Goal: Task Accomplishment & Management: Use online tool/utility

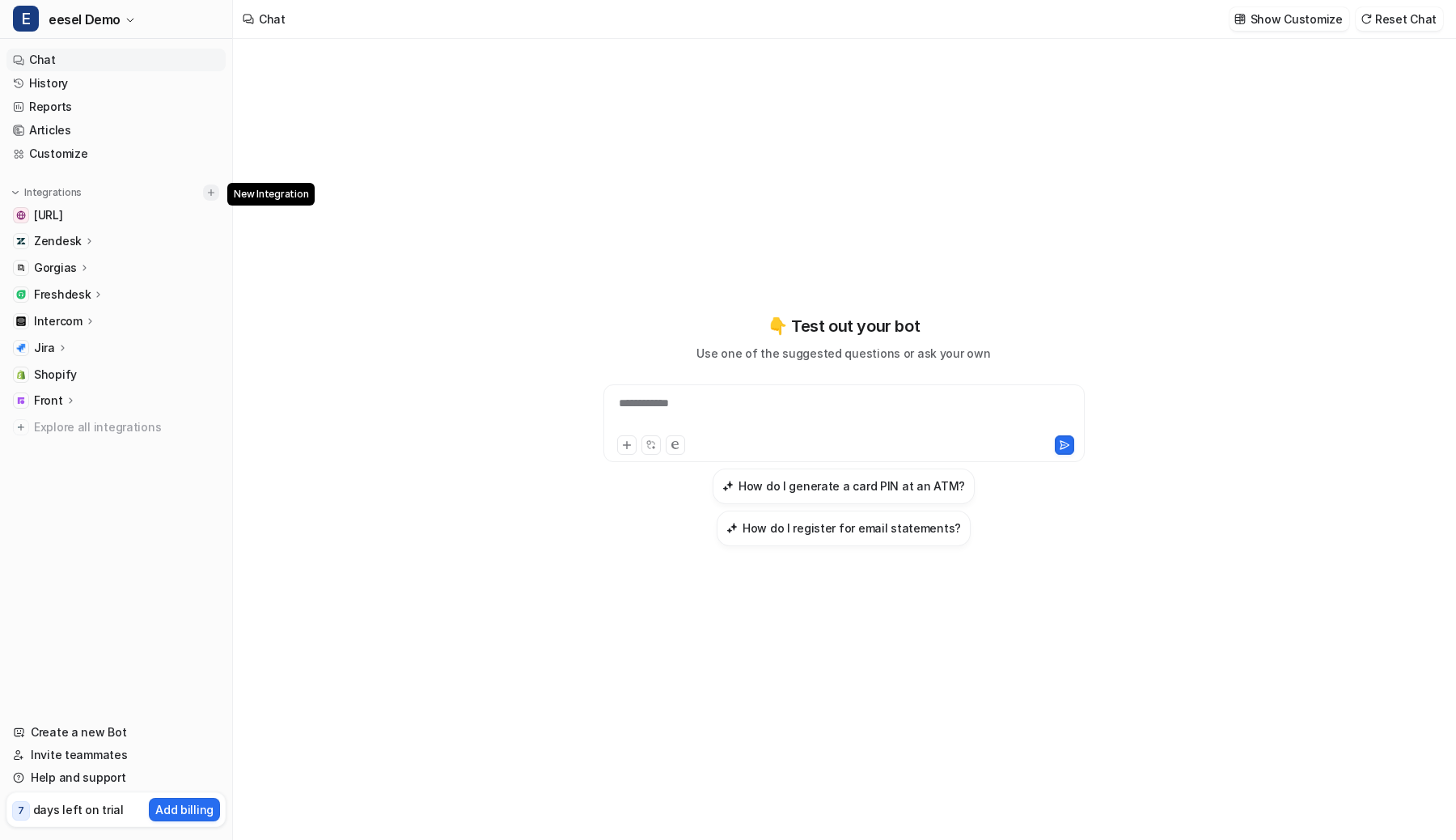
click at [214, 195] on img at bounding box center [211, 192] width 12 height 12
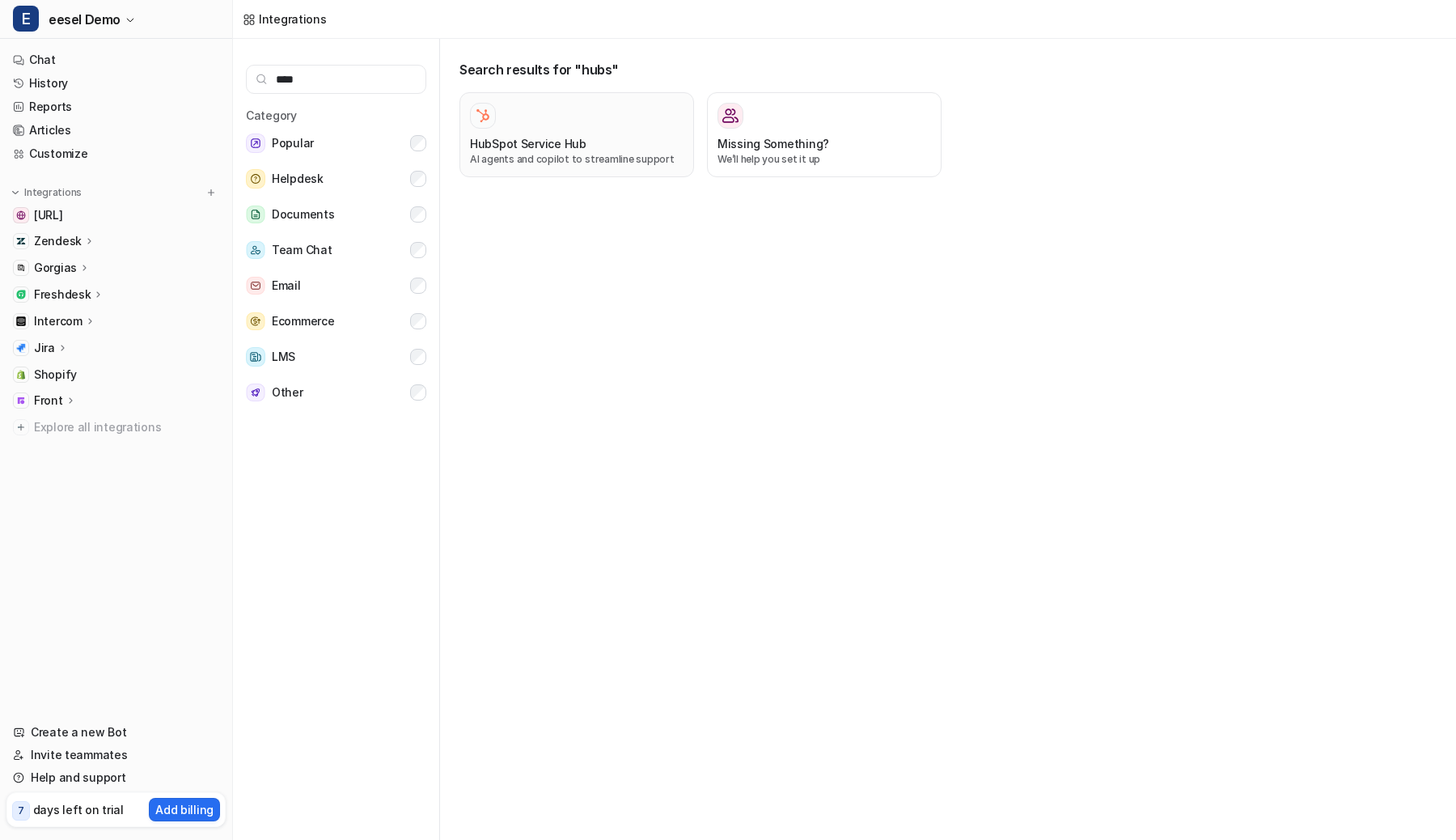
type input "****"
click at [585, 141] on div "HubSpot Service Hub" at bounding box center [576, 143] width 214 height 17
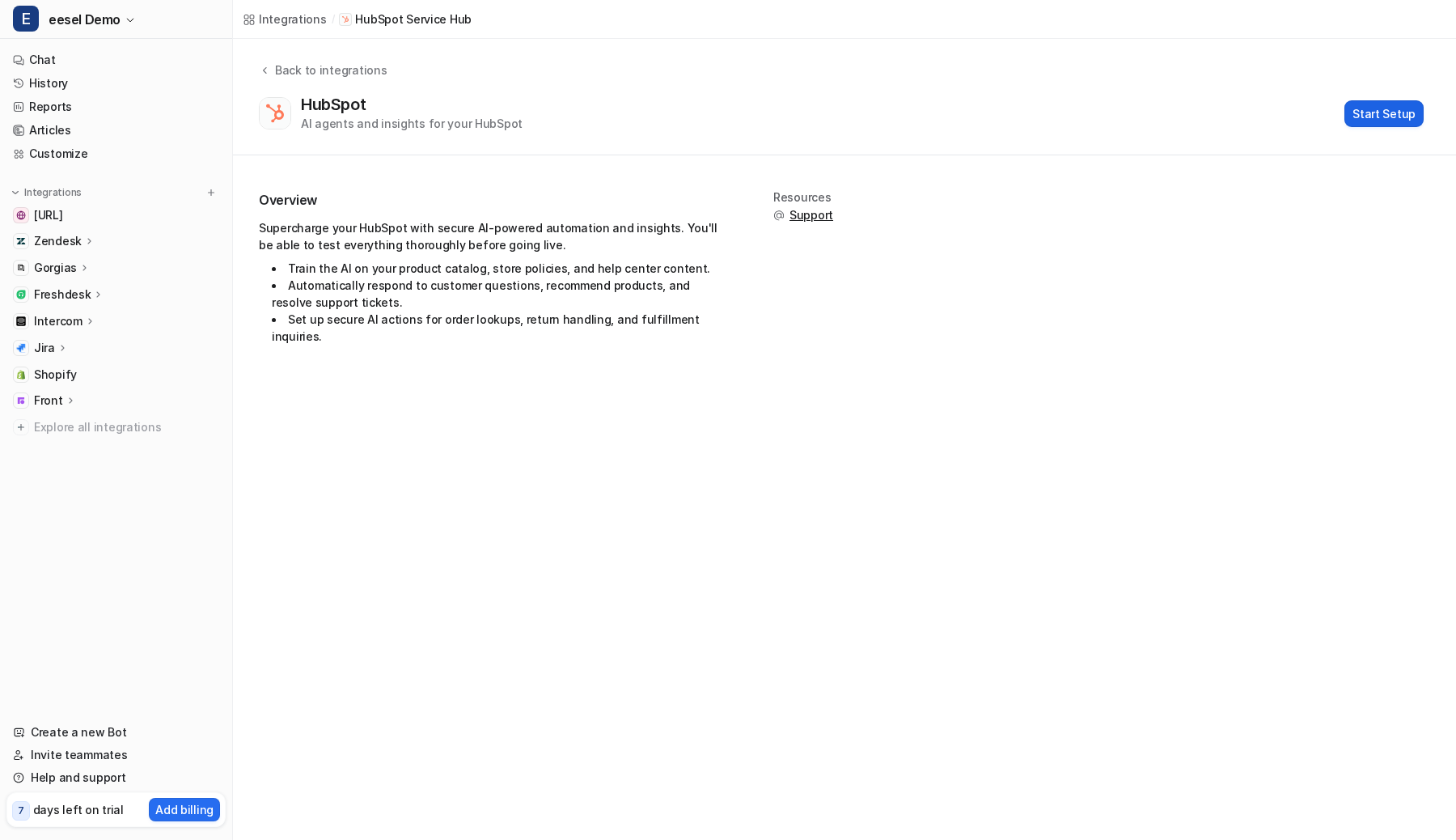
click at [1385, 110] on button "Start Setup" at bounding box center [1384, 113] width 80 height 26
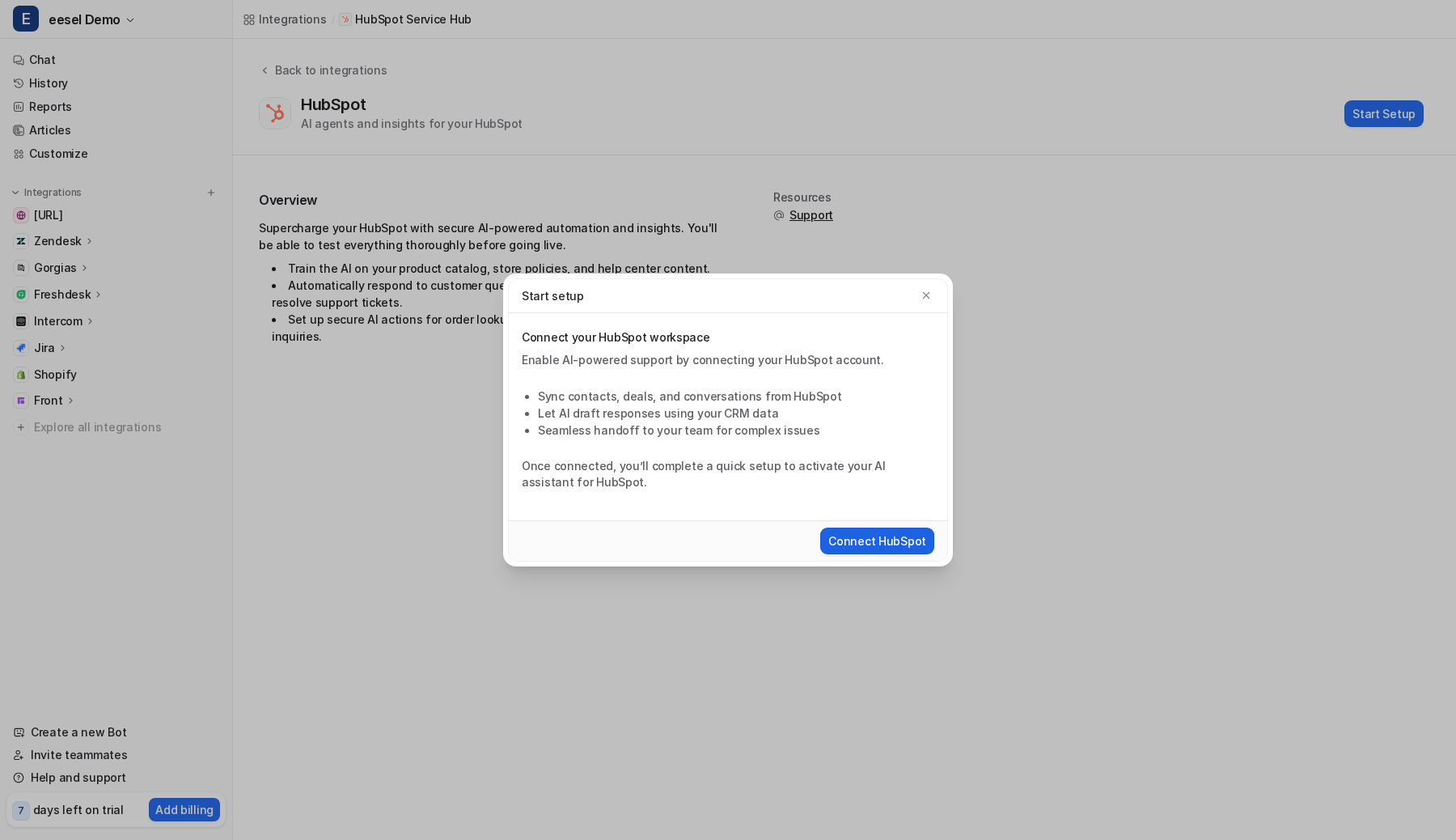
click at [842, 551] on button "Connect HubSpot" at bounding box center [877, 540] width 114 height 26
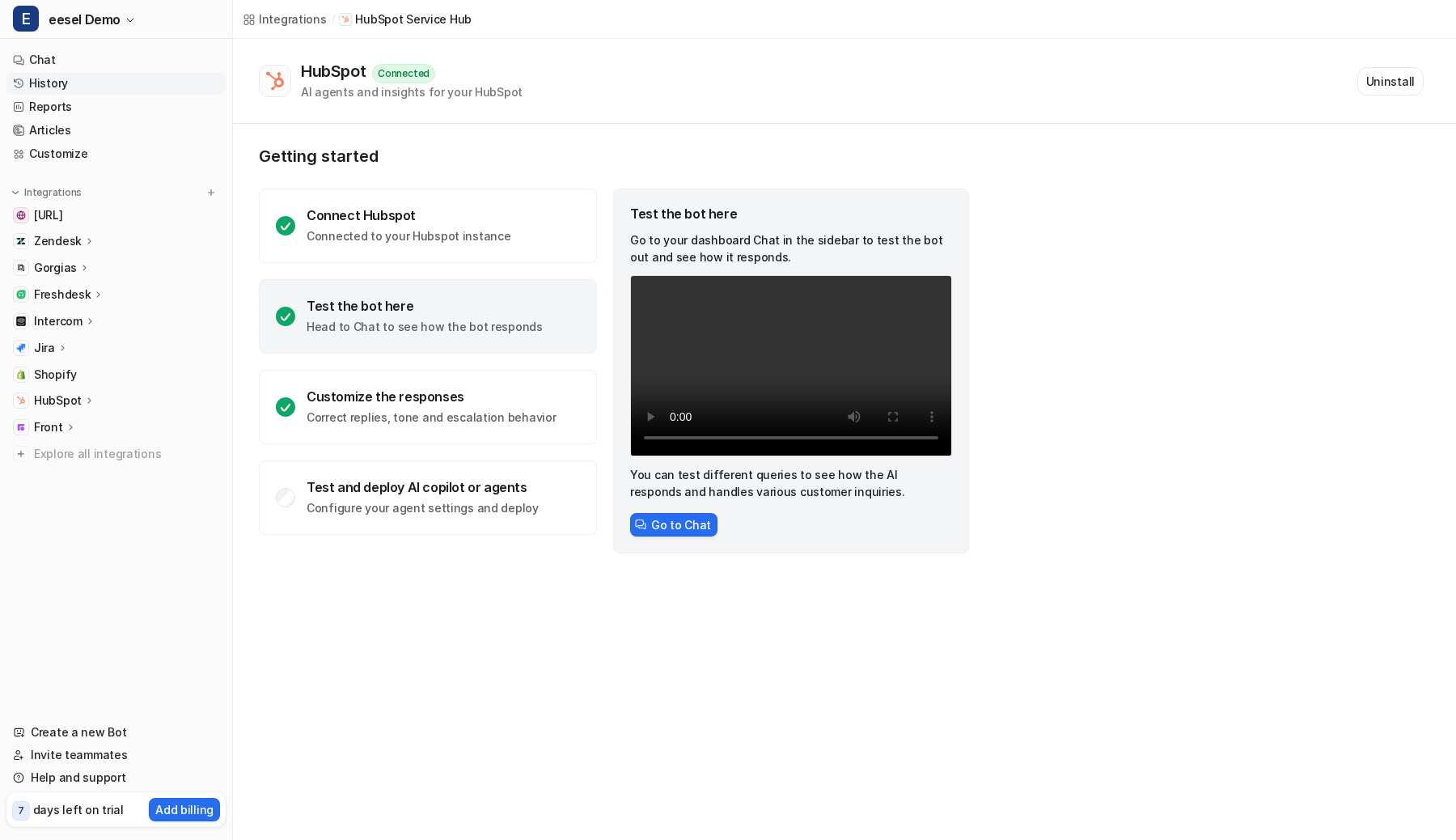
click at [80, 78] on link "History" at bounding box center [116, 83] width 219 height 23
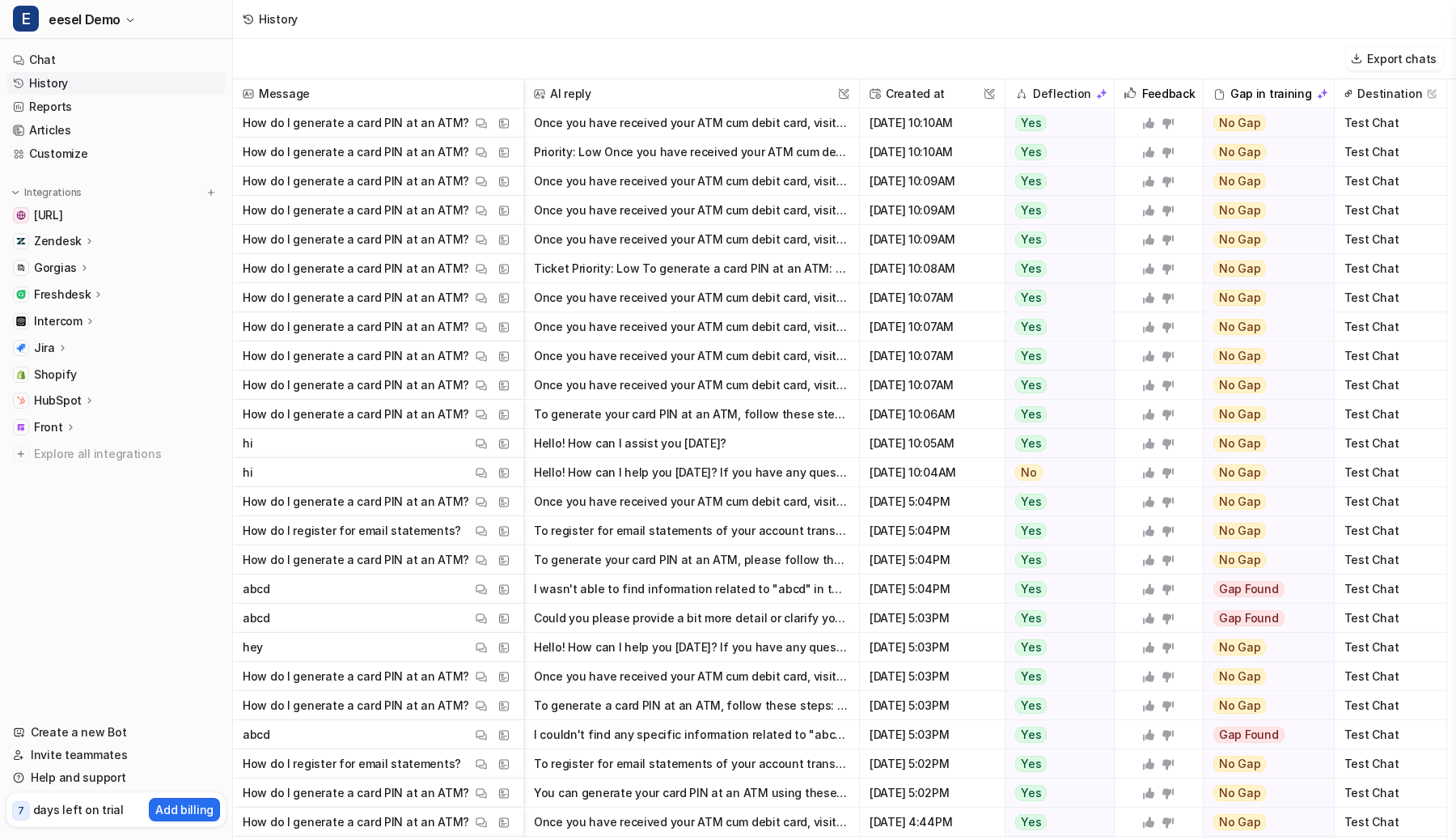
click at [57, 396] on p "HubSpot" at bounding box center [58, 400] width 48 height 16
click at [75, 425] on p "Overview" at bounding box center [71, 424] width 52 height 16
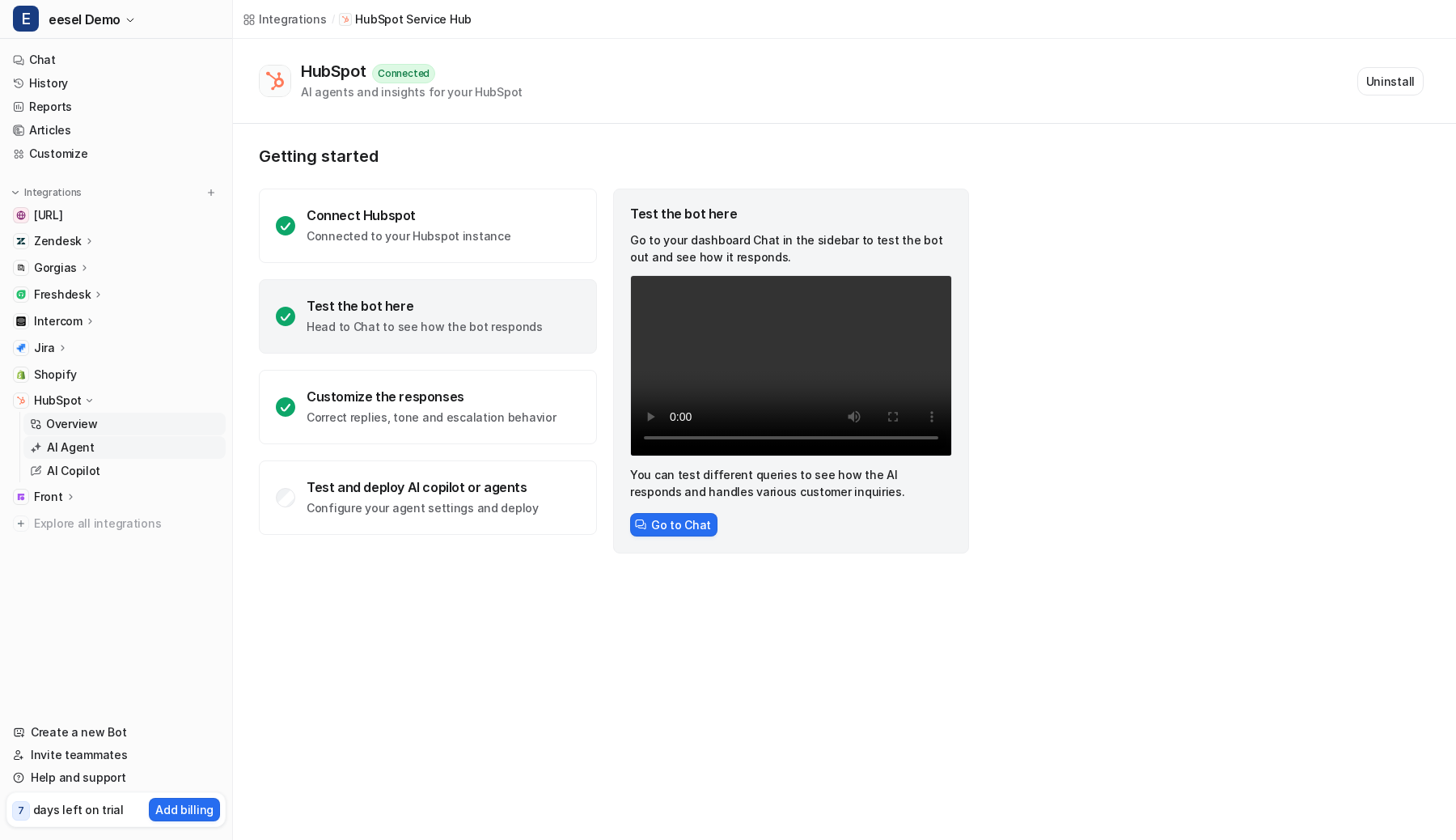
click at [82, 447] on p "AI Agent" at bounding box center [71, 447] width 48 height 16
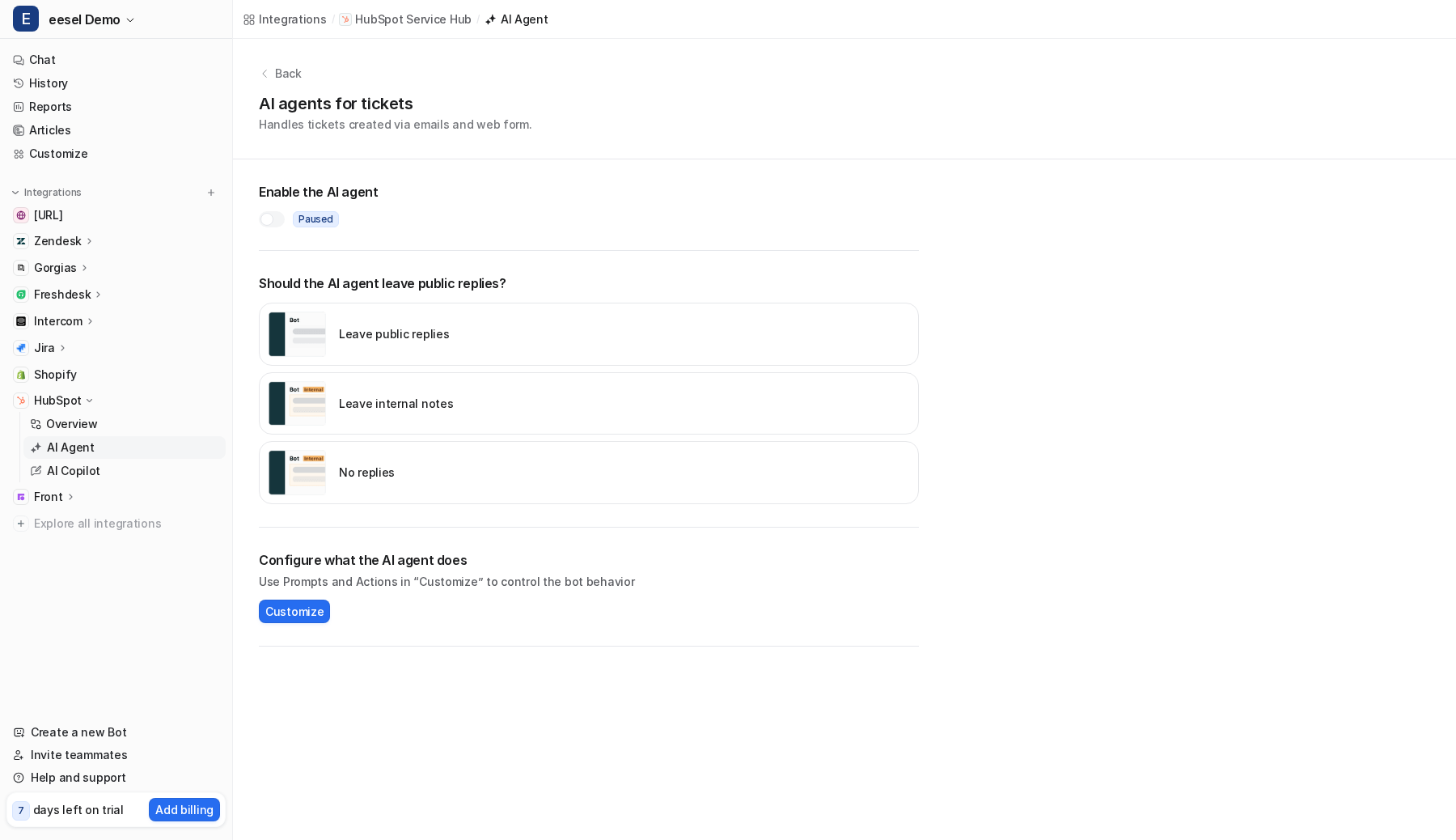
click at [71, 447] on p "AI Agent" at bounding box center [71, 447] width 48 height 16
click at [358, 409] on p "Leave internal notes" at bounding box center [395, 403] width 114 height 17
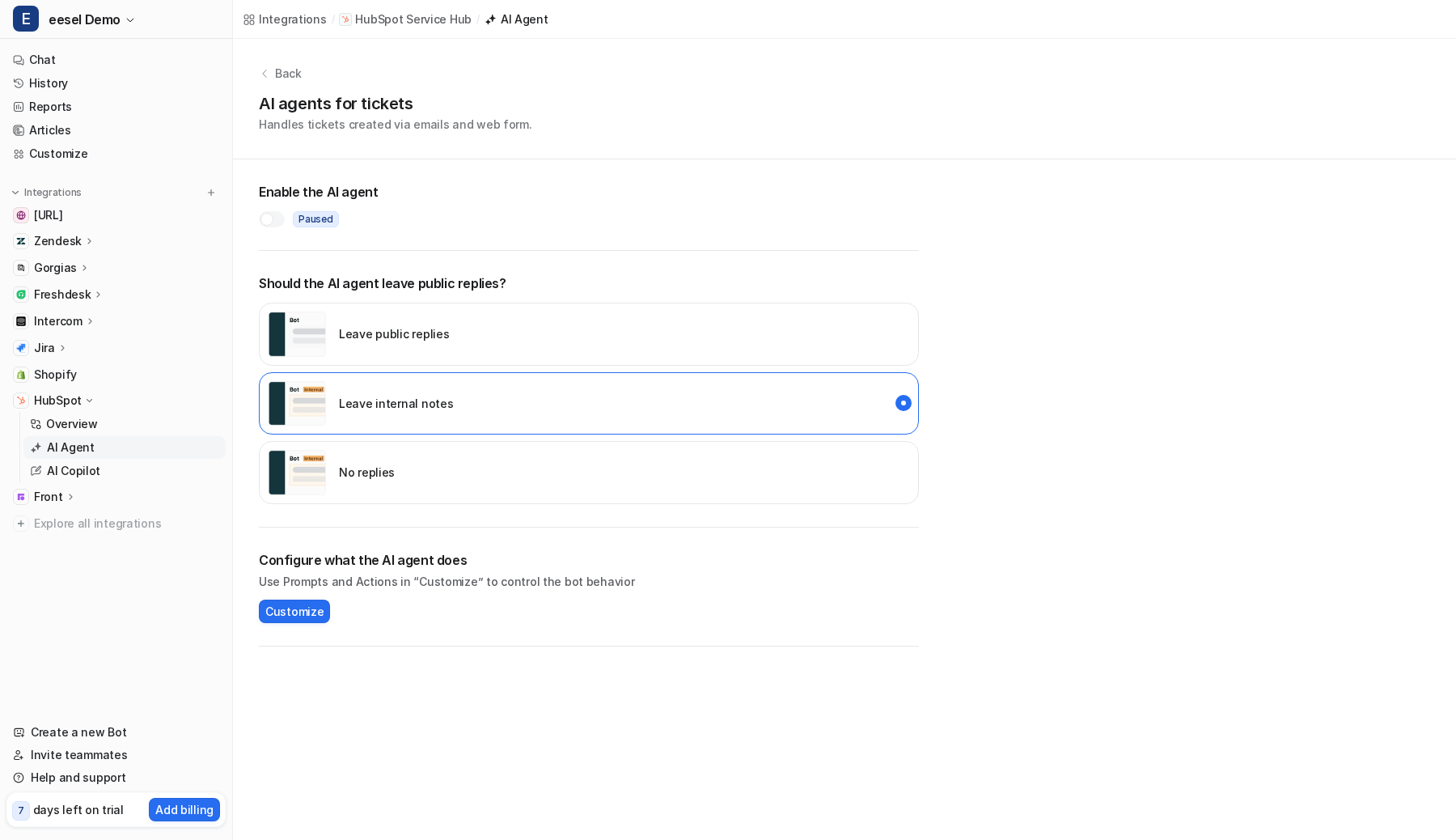
click at [271, 216] on div at bounding box center [267, 219] width 13 height 13
click at [343, 164] on div "Enable the AI agent Live" at bounding box center [588, 205] width 660 height 91
click at [286, 78] on p "Back" at bounding box center [288, 72] width 26 height 17
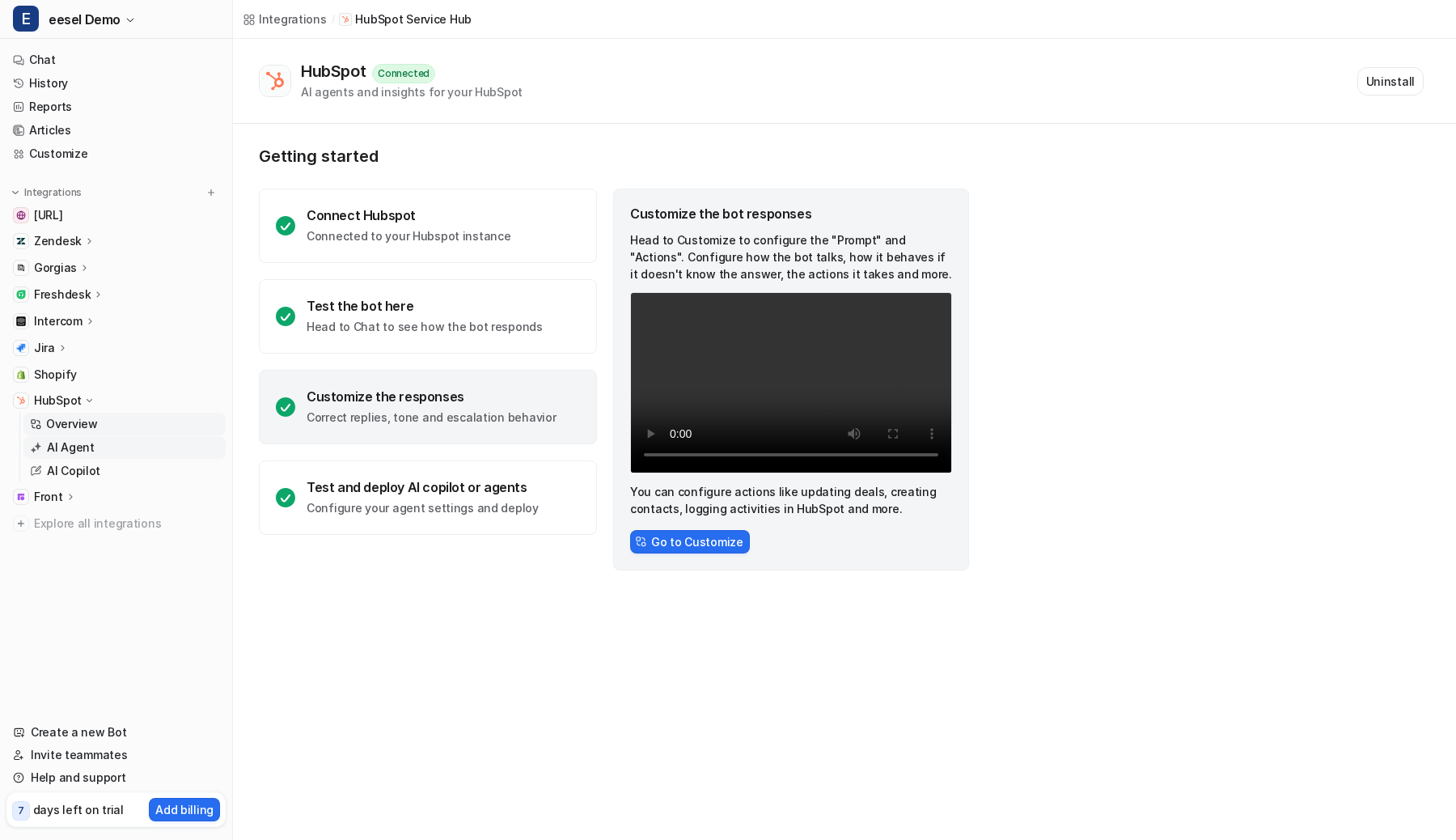
click at [110, 444] on link "AI Agent" at bounding box center [124, 447] width 202 height 23
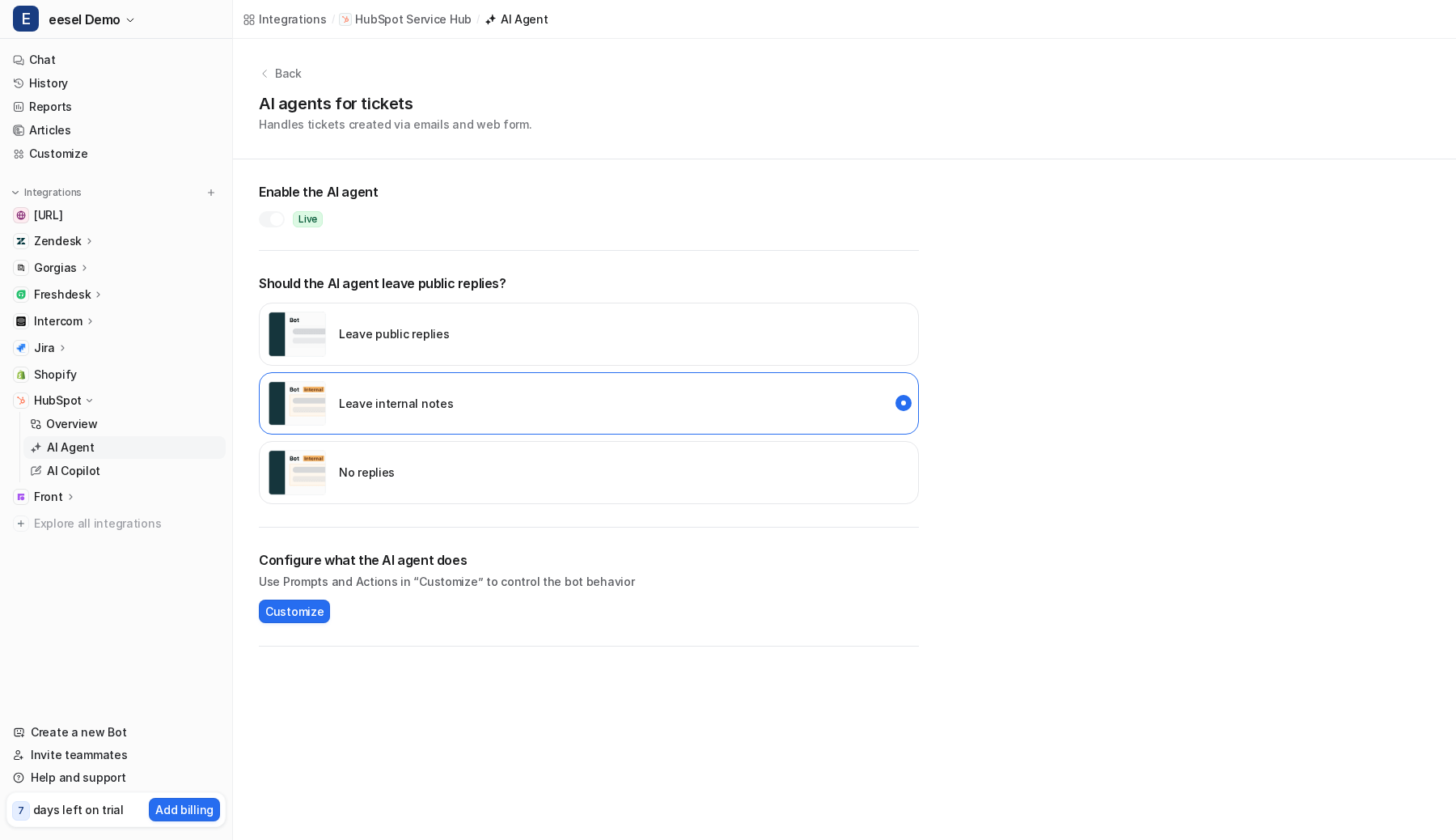
click at [380, 466] on p "No replies" at bounding box center [366, 472] width 56 height 17
click at [276, 216] on div at bounding box center [277, 219] width 13 height 13
click at [443, 218] on div "Paused" at bounding box center [588, 215] width 660 height 26
click at [552, 400] on div "Leave internal notes" at bounding box center [588, 404] width 660 height 63
click at [634, 479] on div "No replies" at bounding box center [588, 472] width 660 height 63
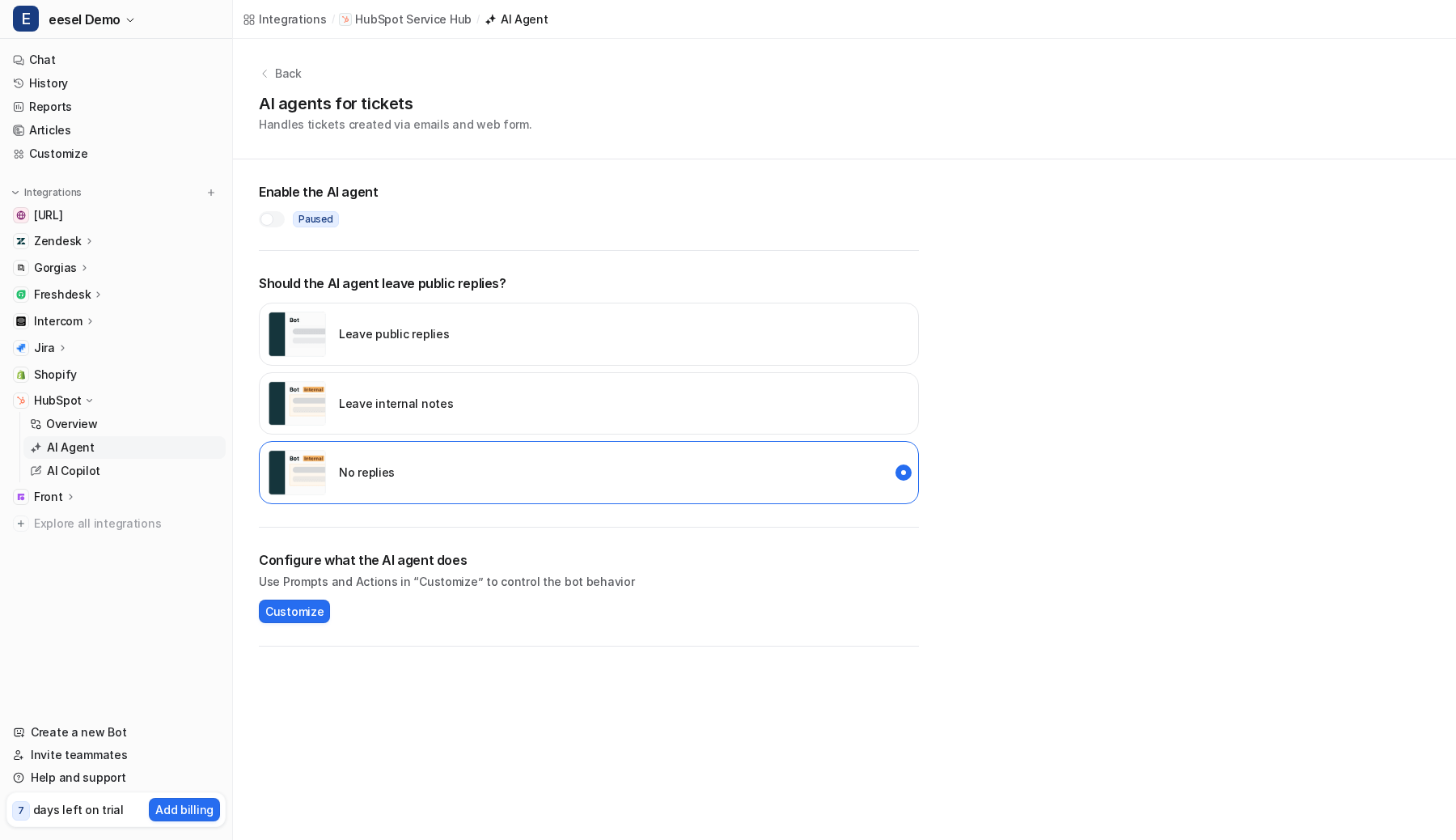
click at [789, 109] on div "AI agents for tickets Handles tickets created via emails and web form." at bounding box center [844, 112] width 1171 height 42
click at [814, 131] on div "AI agents for tickets Handles tickets created via emails and web form." at bounding box center [844, 112] width 1171 height 42
click at [564, 407] on div "Leave internal notes" at bounding box center [588, 404] width 660 height 63
click at [265, 220] on div at bounding box center [267, 219] width 13 height 13
click at [55, 152] on link "Customize" at bounding box center [116, 153] width 219 height 23
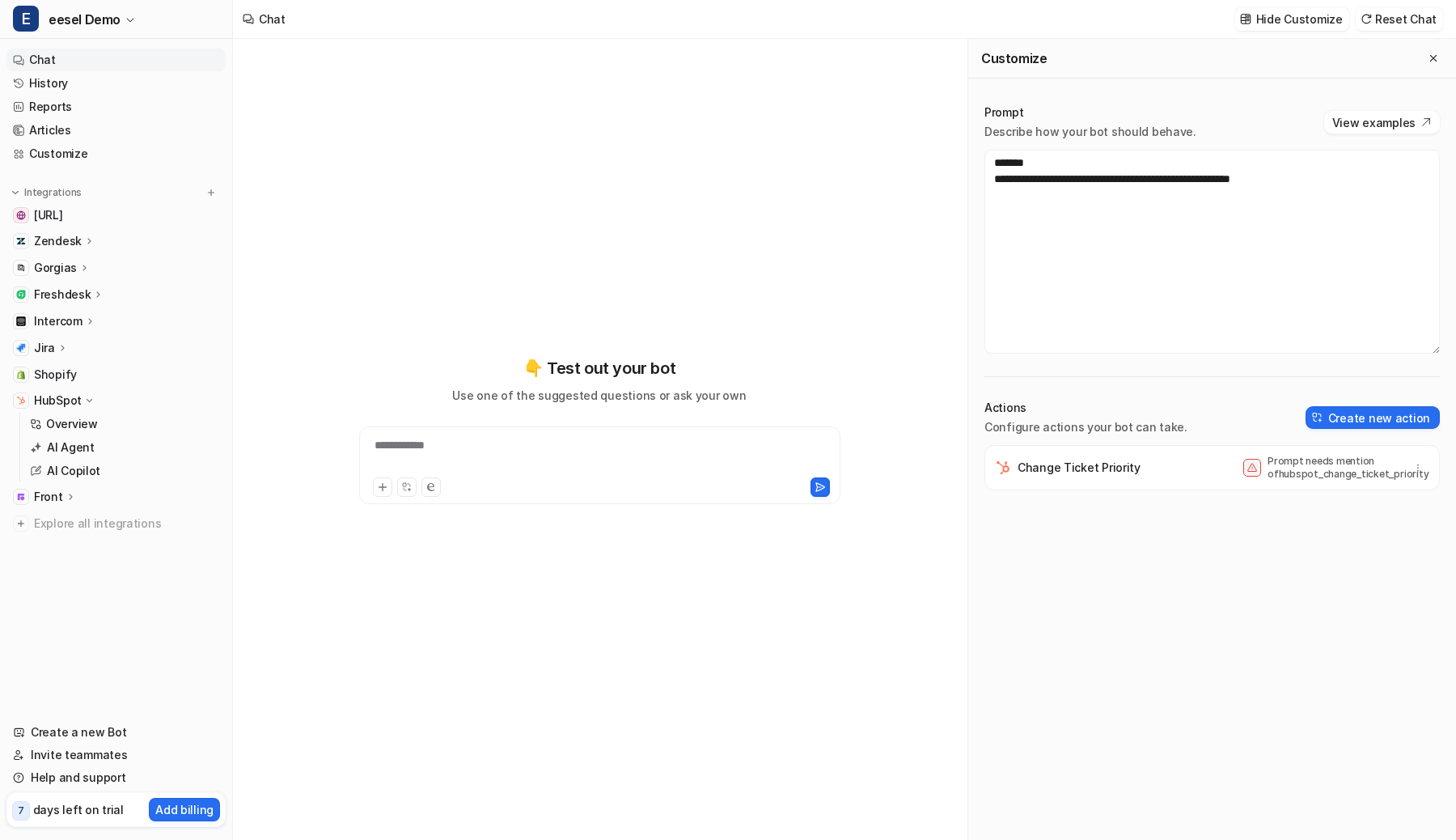
click at [1345, 429] on div "Actions Configure actions your bot can take. Create new action" at bounding box center [1212, 417] width 455 height 35
click at [1354, 416] on button "Create new action" at bounding box center [1372, 417] width 134 height 23
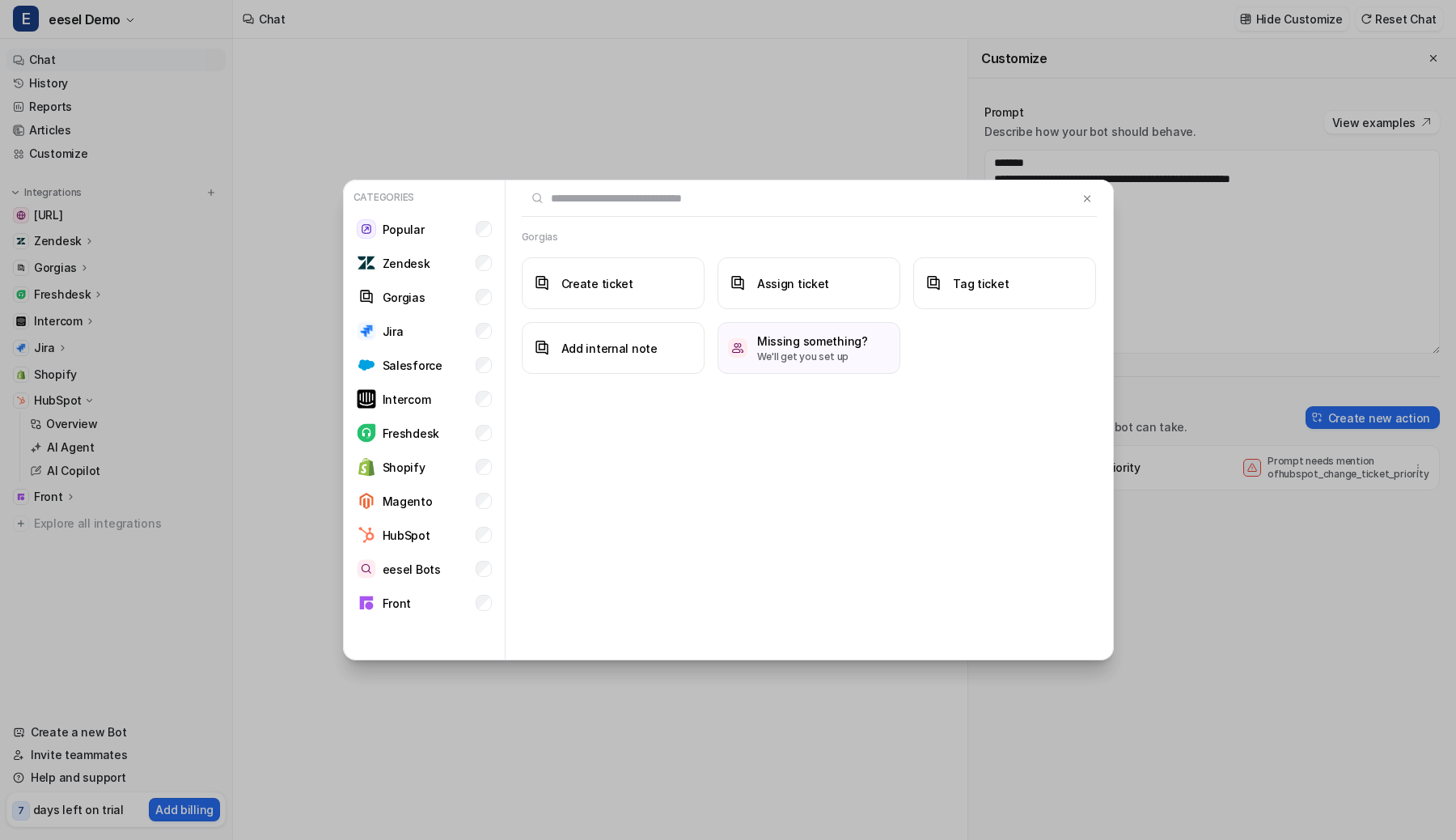
click at [430, 86] on div "Categories Popular Zendesk Gorgias Jira Salesforce Intercom Freshdesk Shopify M…" at bounding box center [728, 420] width 796 height 840
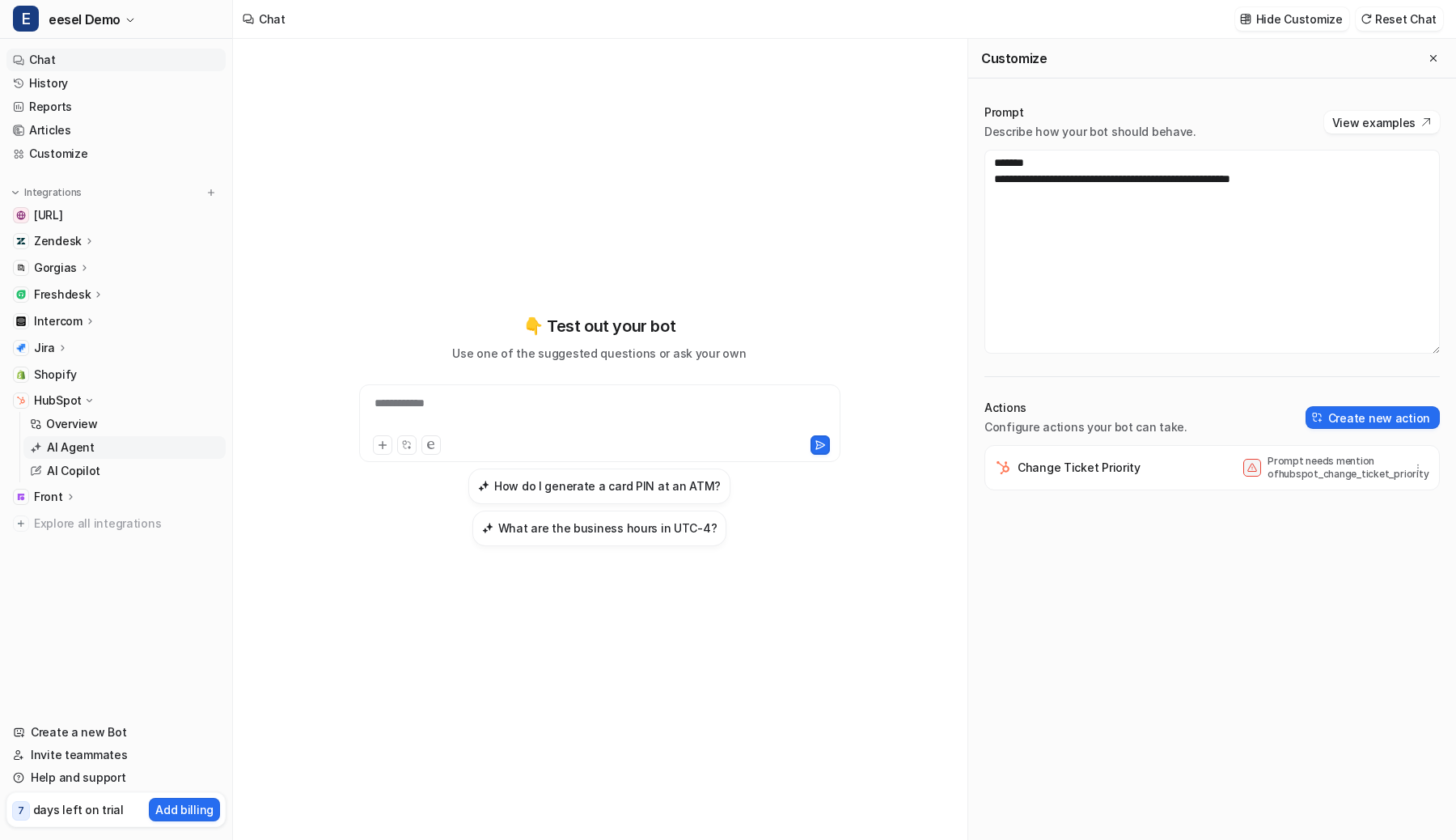
click at [66, 452] on p "AI Agent" at bounding box center [71, 447] width 48 height 16
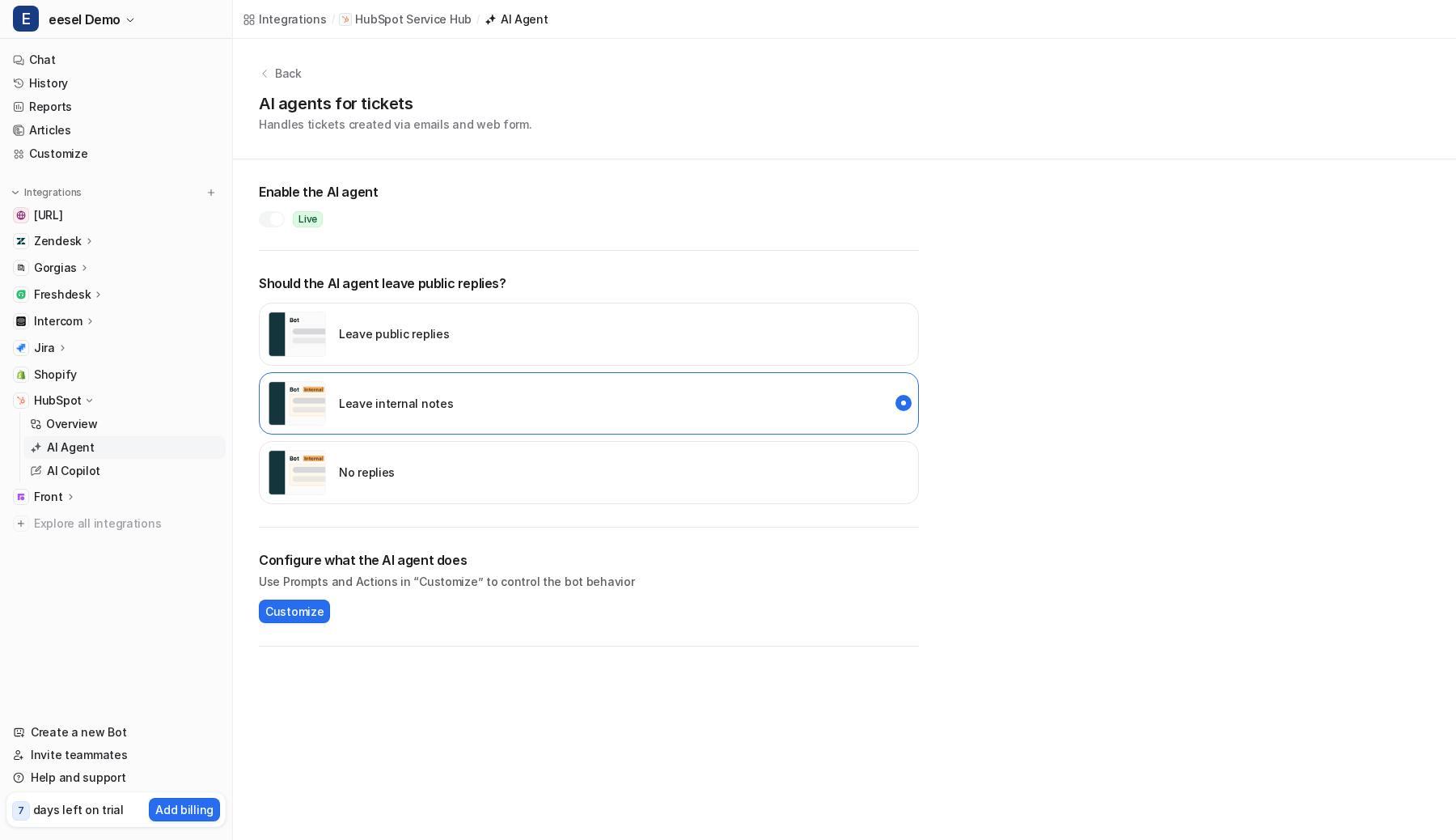
click at [272, 217] on div at bounding box center [277, 219] width 13 height 13
click at [322, 458] on img "disabled" at bounding box center [297, 472] width 58 height 45
click at [429, 18] on p "HubSpot Service Hub" at bounding box center [413, 20] width 117 height 16
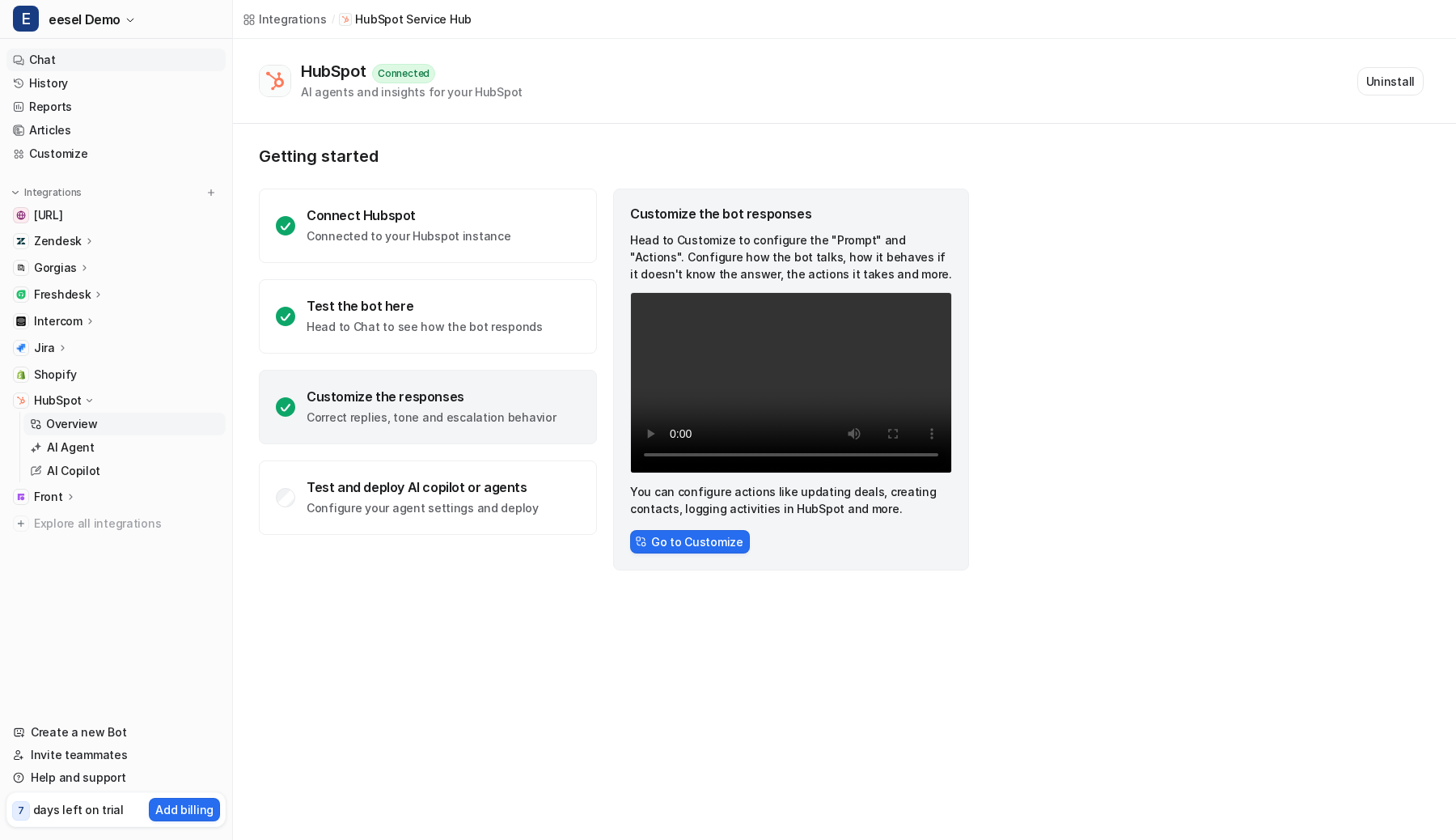
click at [95, 61] on link "Chat" at bounding box center [116, 60] width 219 height 23
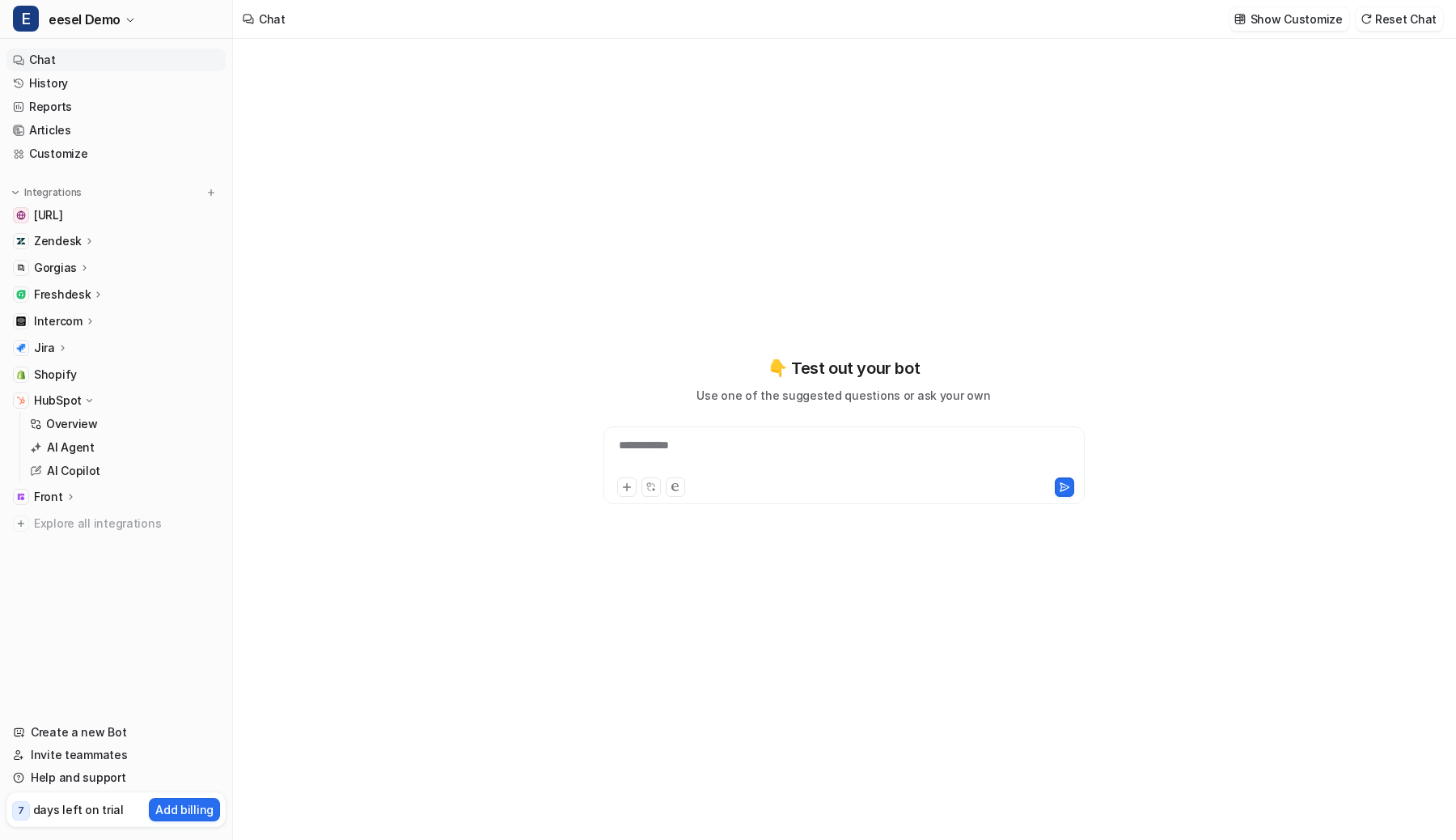
click at [680, 471] on div "**********" at bounding box center [843, 455] width 473 height 37
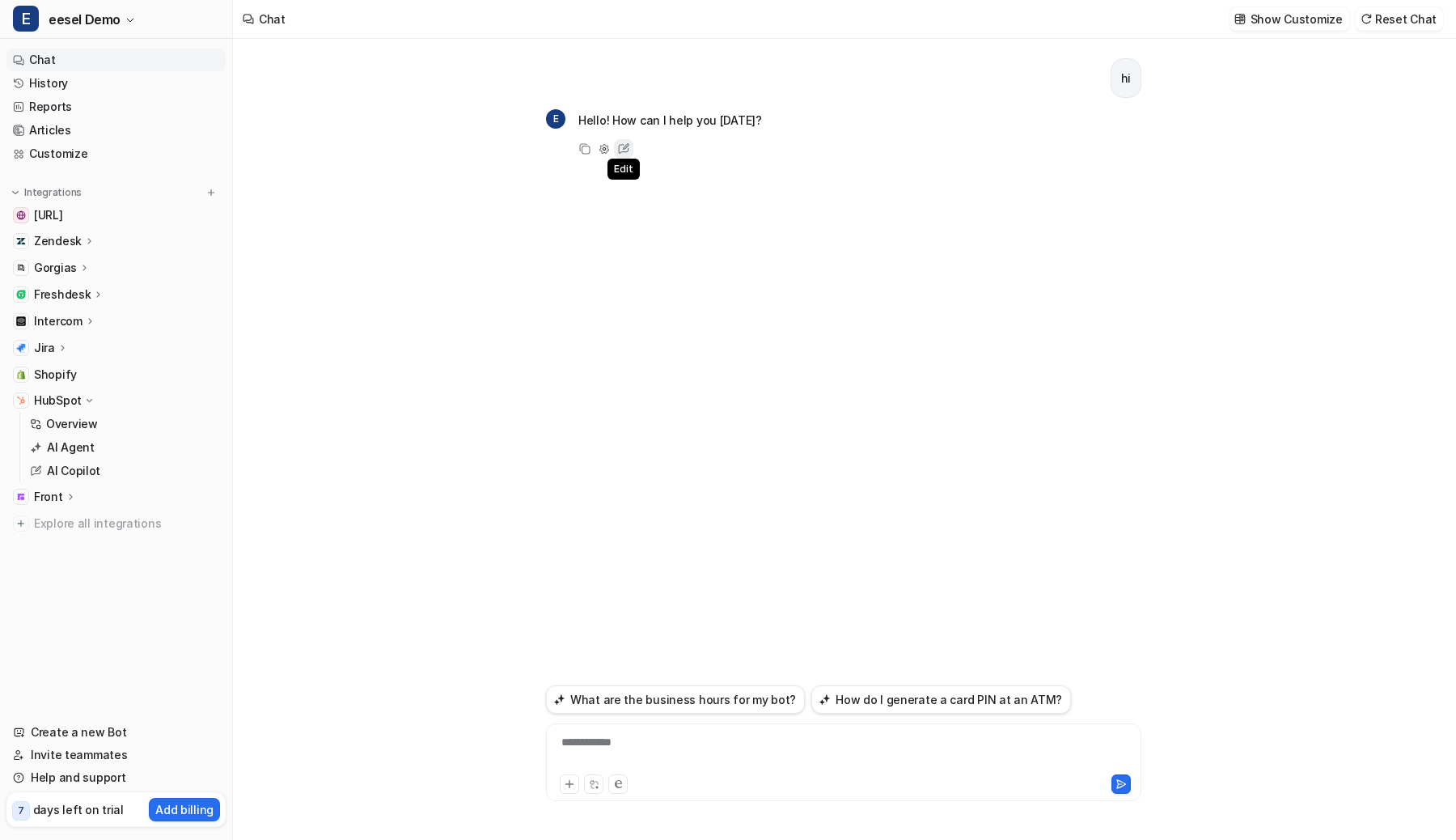
click at [620, 145] on icon at bounding box center [624, 148] width 11 height 10
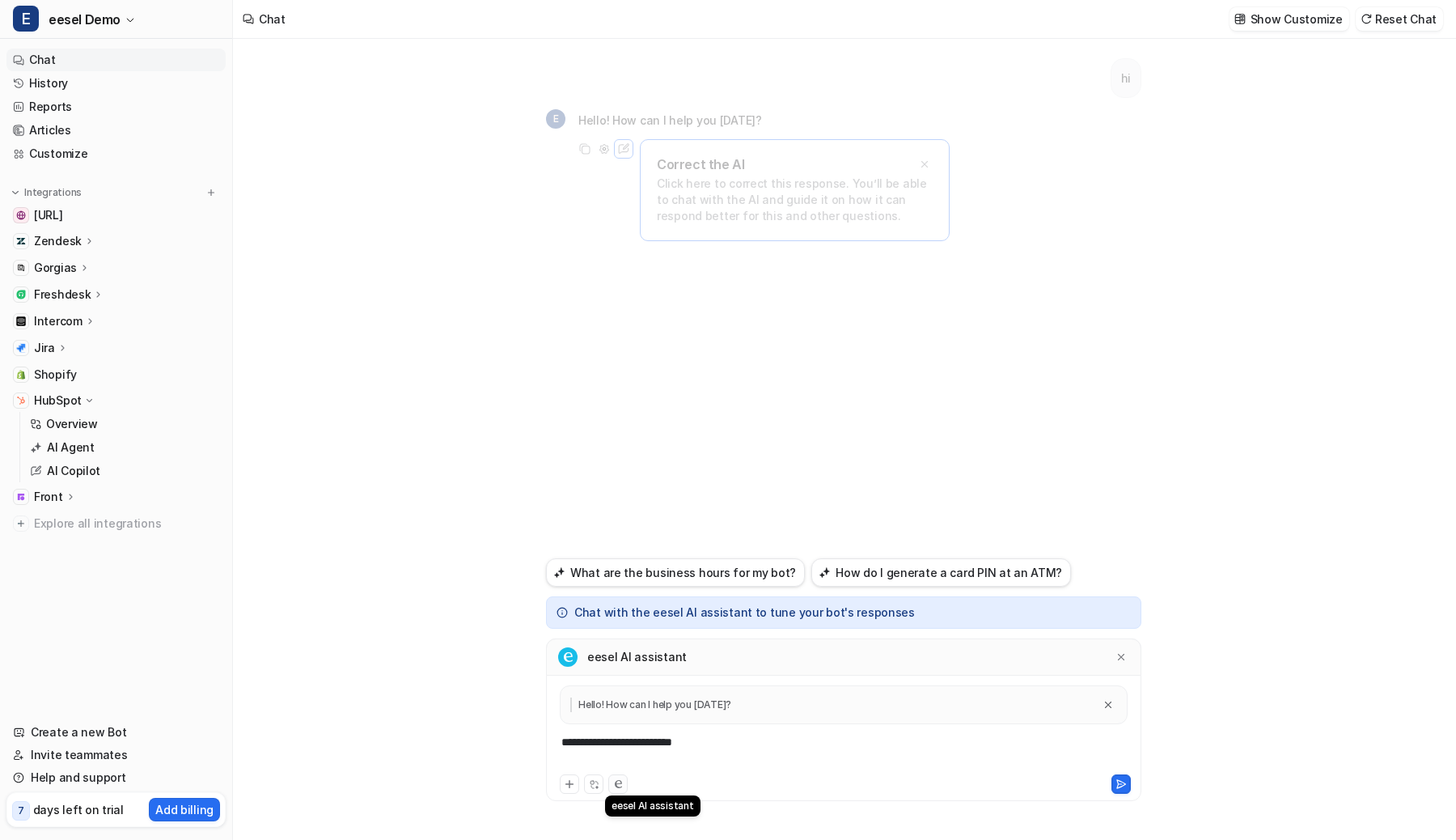
click at [626, 778] on button at bounding box center [617, 783] width 19 height 19
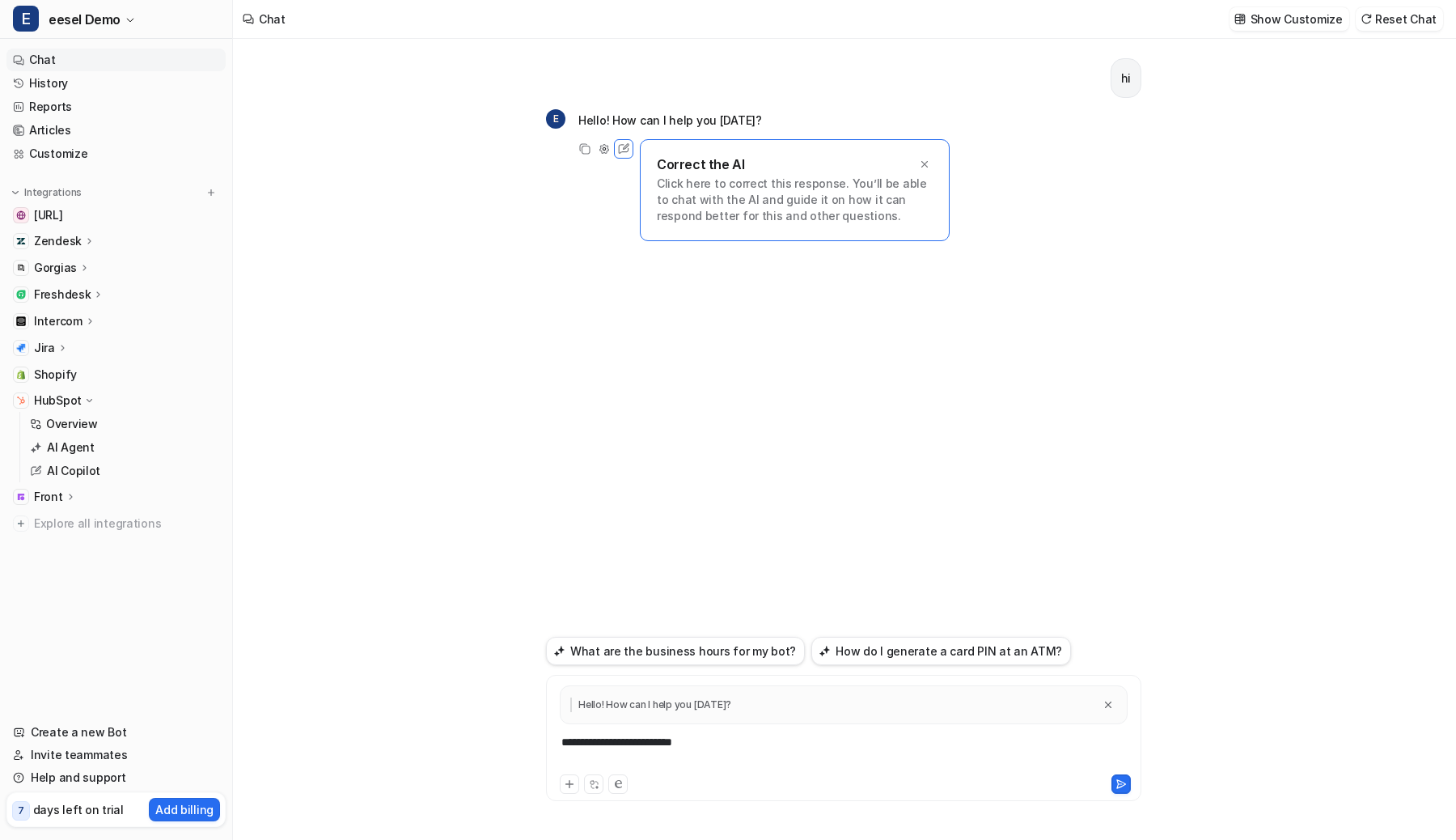
click at [673, 294] on div "hi E Hello! How can I help you [DATE]? Copy Adjust Tone Edit Correct the AI Cli…" at bounding box center [843, 338] width 595 height 597
click at [69, 442] on p "AI Agent" at bounding box center [71, 447] width 48 height 16
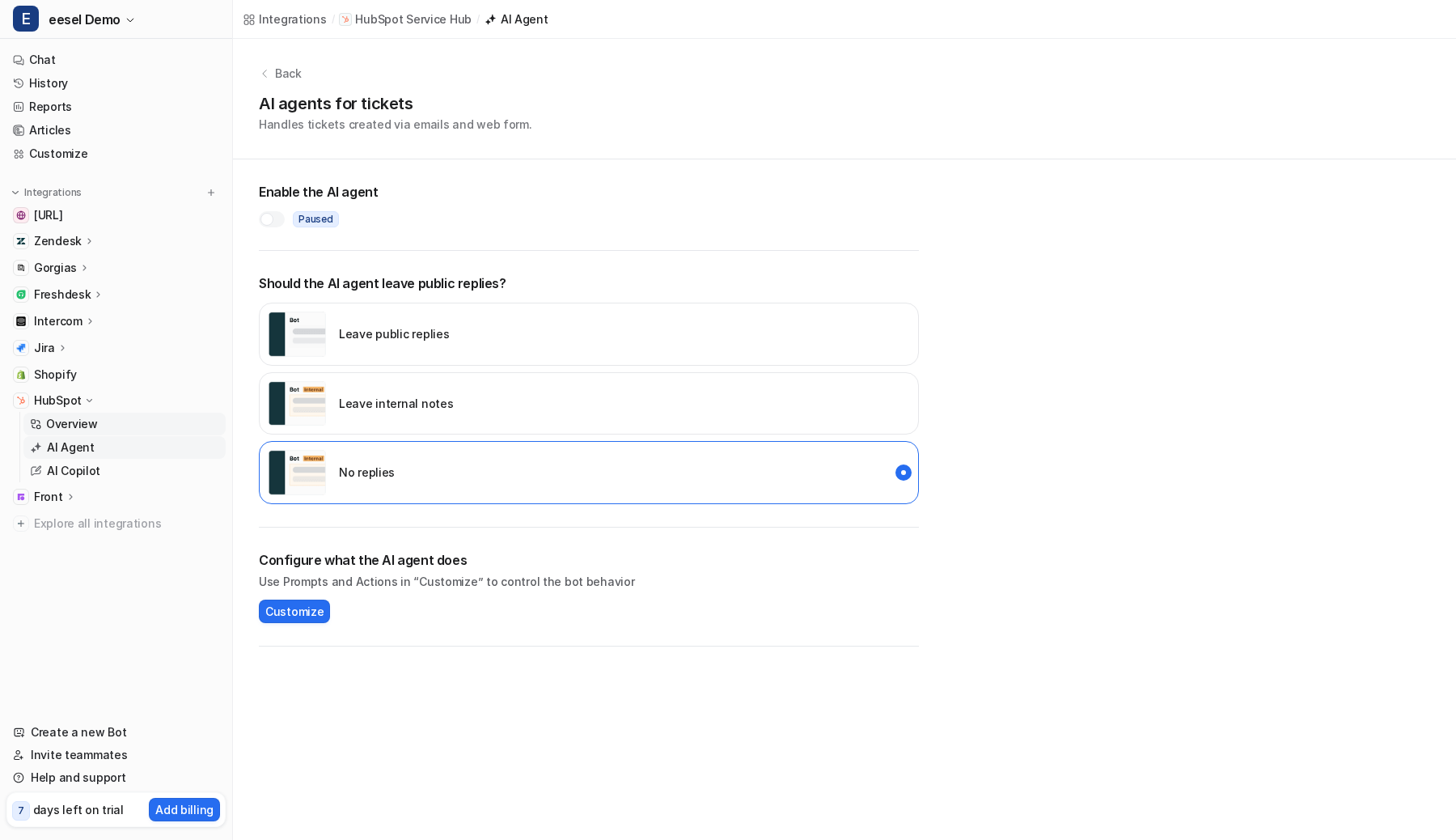
click at [57, 419] on p "Overview" at bounding box center [71, 424] width 52 height 16
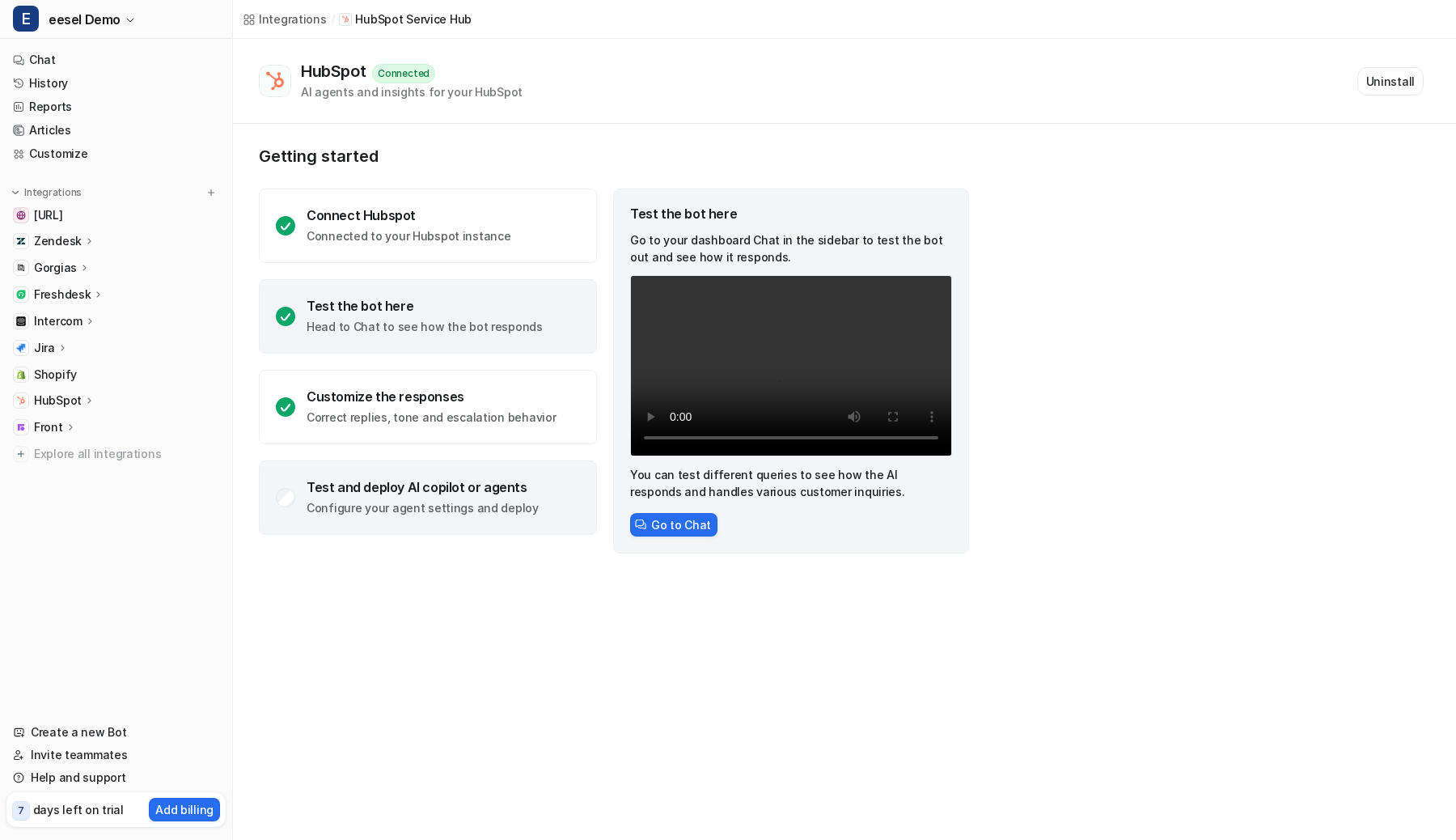
click at [403, 505] on p "Configure your agent settings and deploy" at bounding box center [423, 508] width 233 height 16
click at [450, 495] on div "Test and deploy AI copilot or agents Configure your agent settings and deploy" at bounding box center [423, 497] width 233 height 37
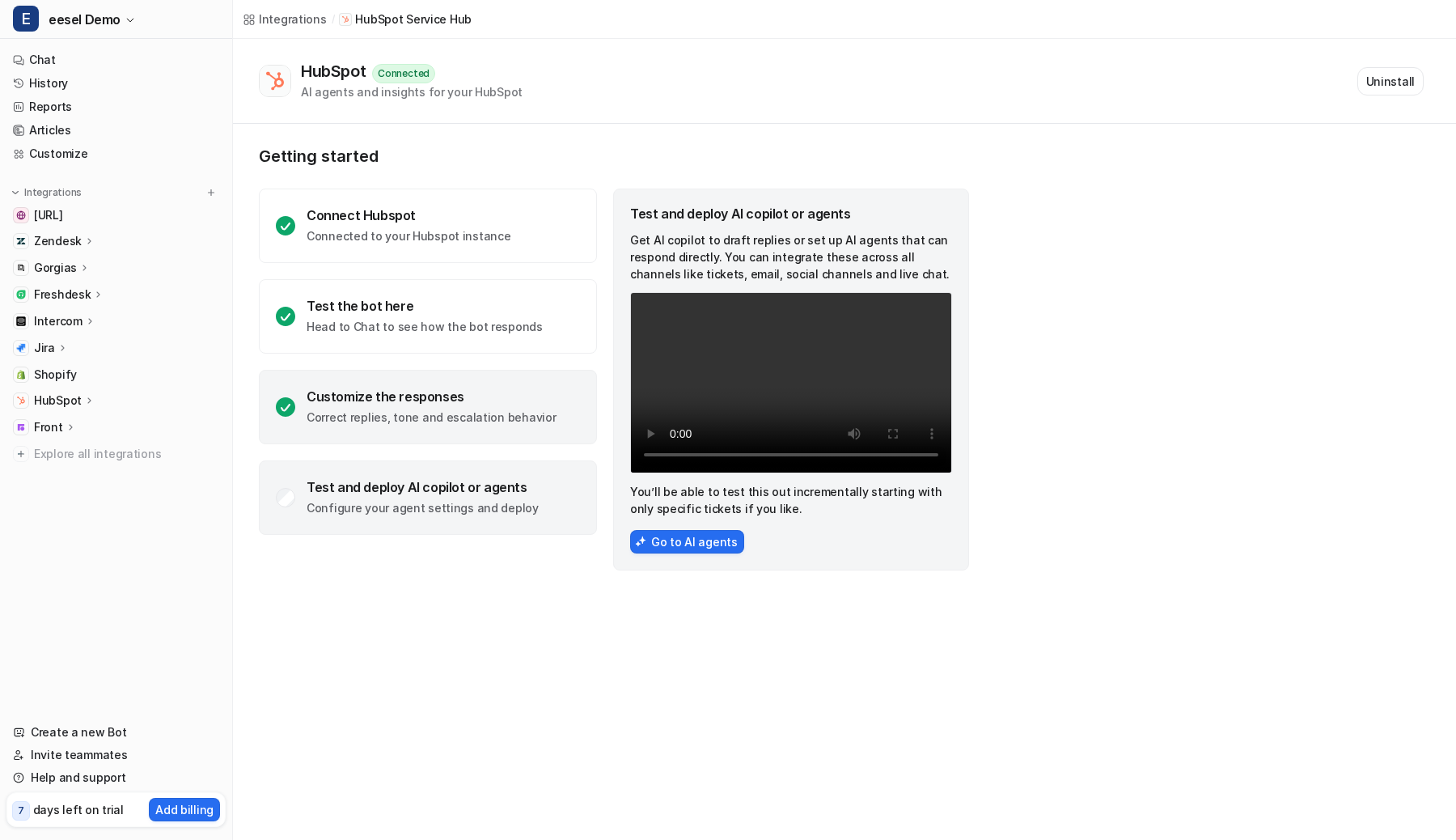
click at [451, 425] on div "Customize the responses Correct replies, tone and escalation behavior" at bounding box center [428, 406] width 338 height 74
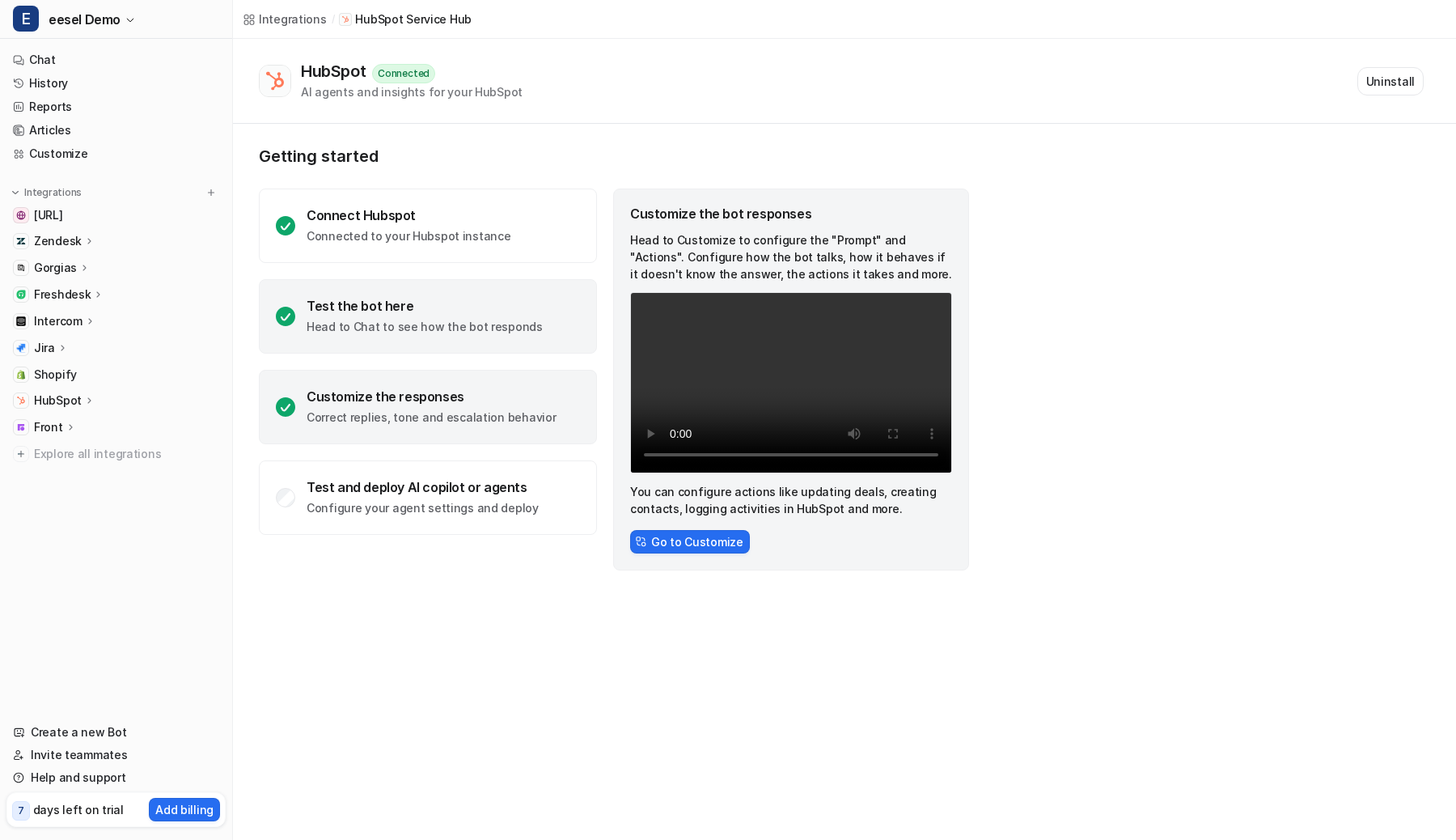
click at [466, 339] on div "Test the bot here Head to Chat to see how the bot responds" at bounding box center [428, 316] width 338 height 74
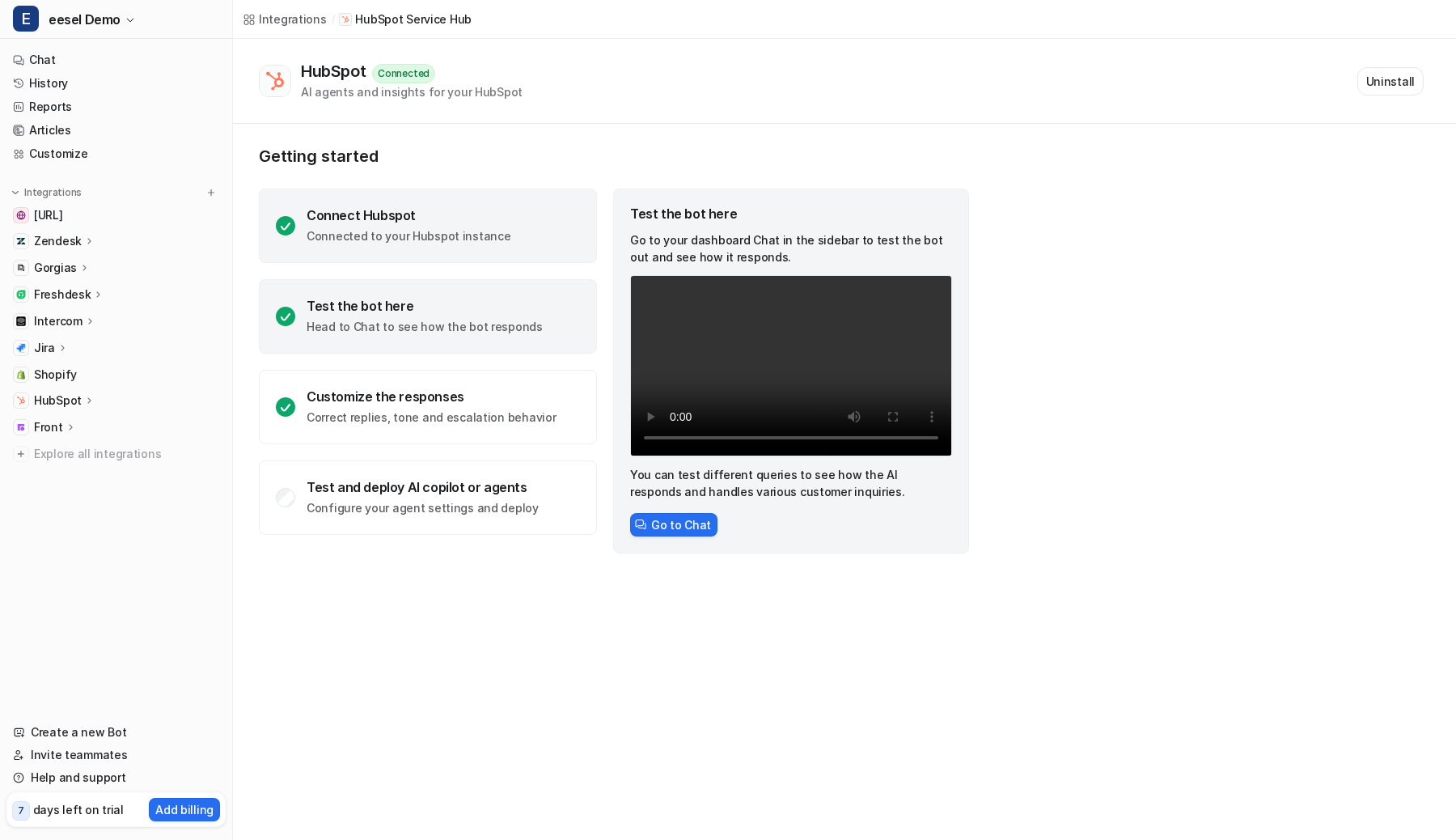
click at [481, 242] on p "Connected to your Hubspot instance" at bounding box center [408, 236] width 204 height 16
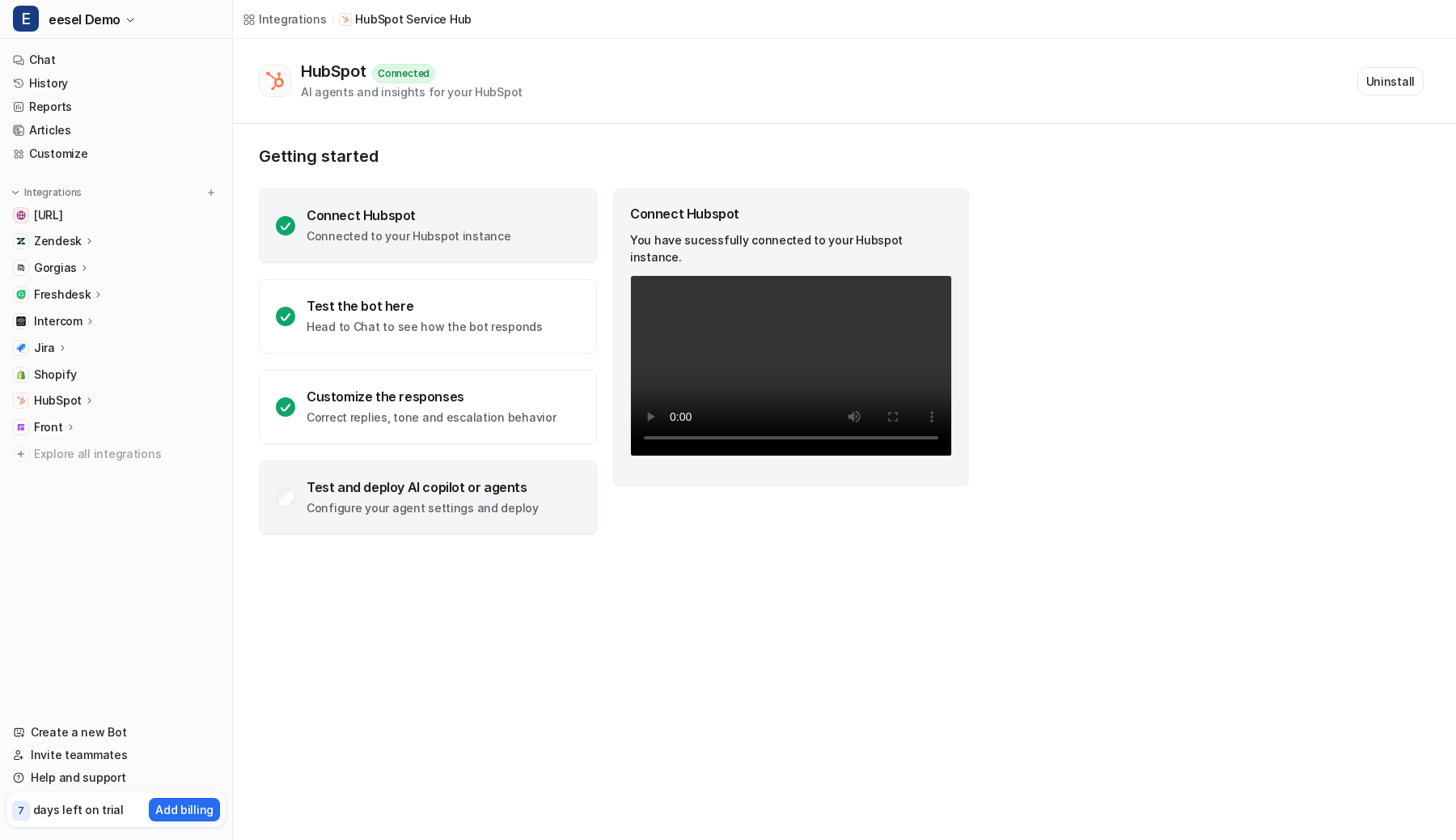
click at [481, 506] on p "Configure your agent settings and deploy" at bounding box center [423, 508] width 233 height 16
